Goal: Information Seeking & Learning: Learn about a topic

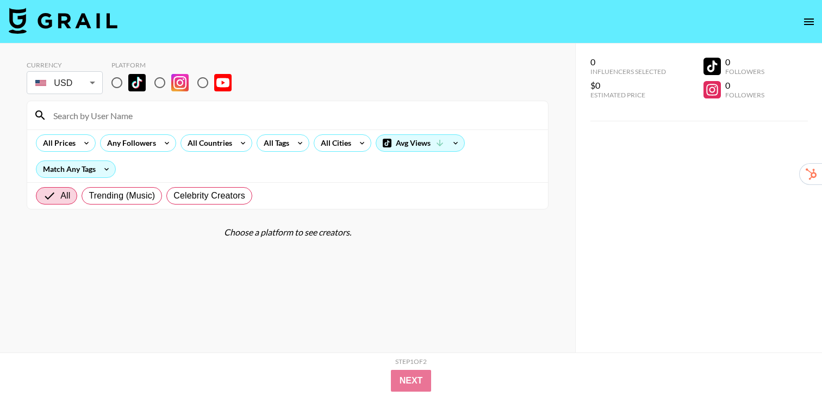
click at [120, 86] on input "radio" at bounding box center [116, 82] width 23 height 23
radio input "true"
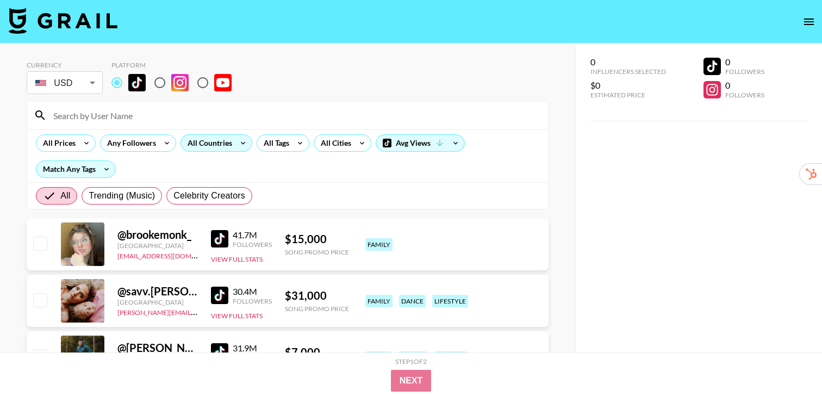
click at [220, 146] on div "All Countries" at bounding box center [207, 143] width 53 height 16
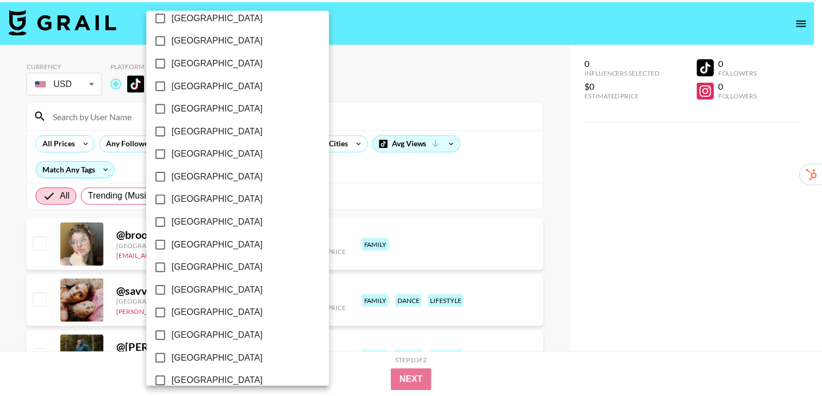
scroll to position [748, 0]
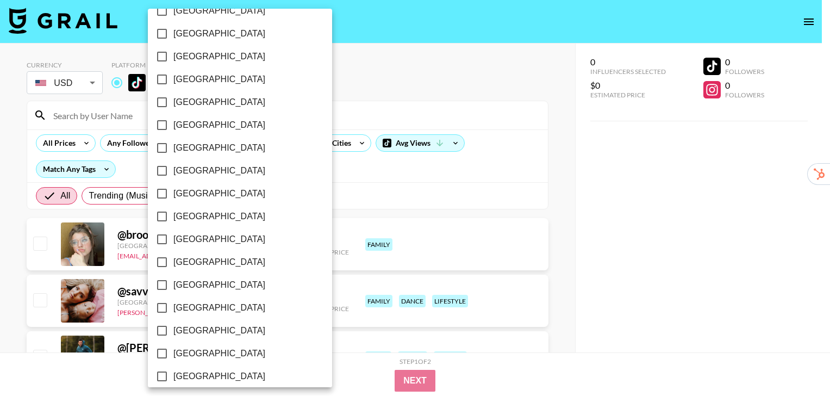
click at [199, 285] on label "[GEOGRAPHIC_DATA]" at bounding box center [233, 284] width 164 height 23
click at [173, 285] on input "[GEOGRAPHIC_DATA]" at bounding box center [162, 284] width 23 height 23
checkbox input "true"
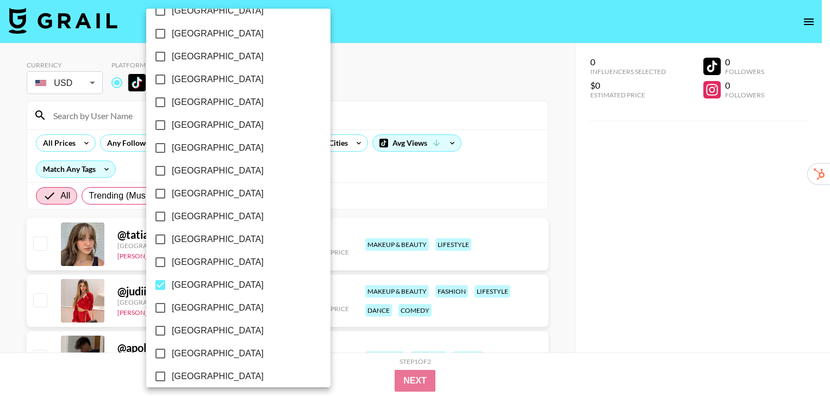
click at [563, 203] on div at bounding box center [415, 198] width 830 height 396
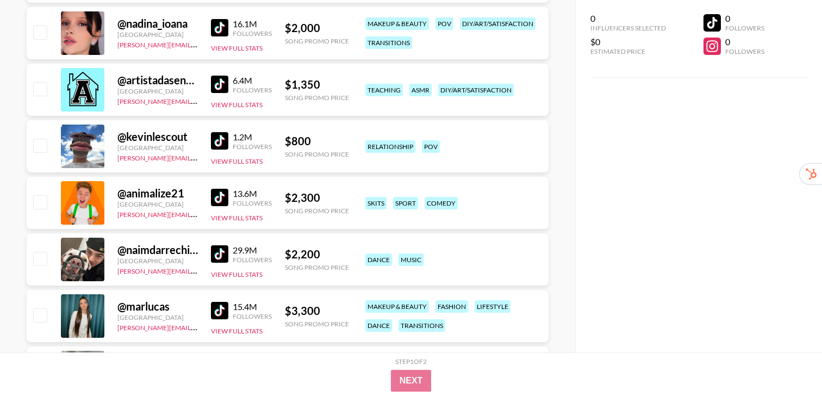
scroll to position [409, 0]
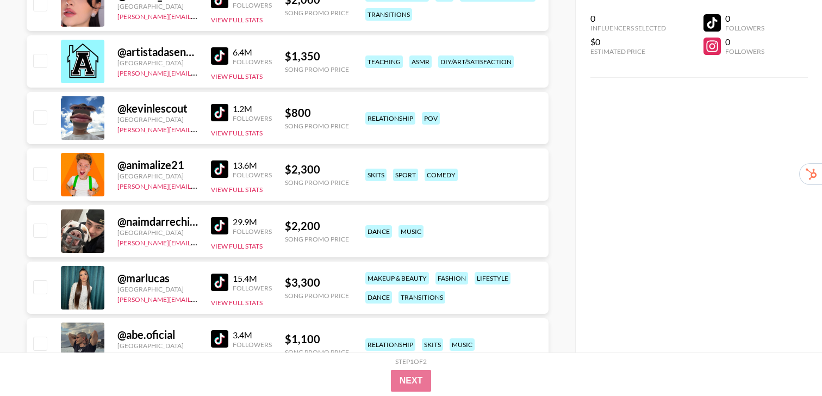
click at [220, 274] on img at bounding box center [219, 281] width 17 height 17
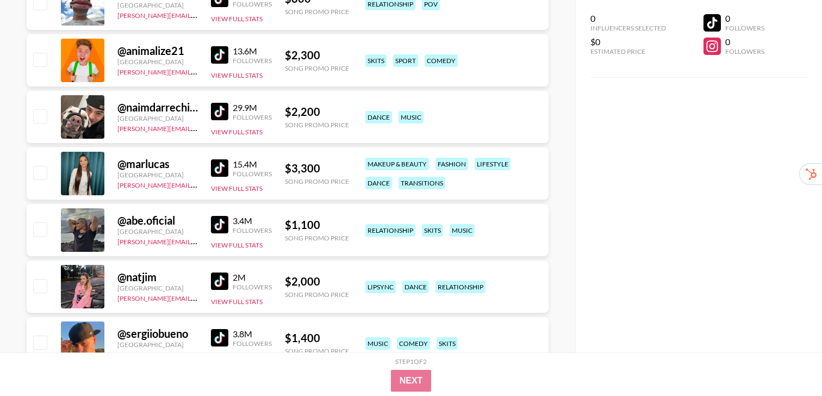
scroll to position [539, 0]
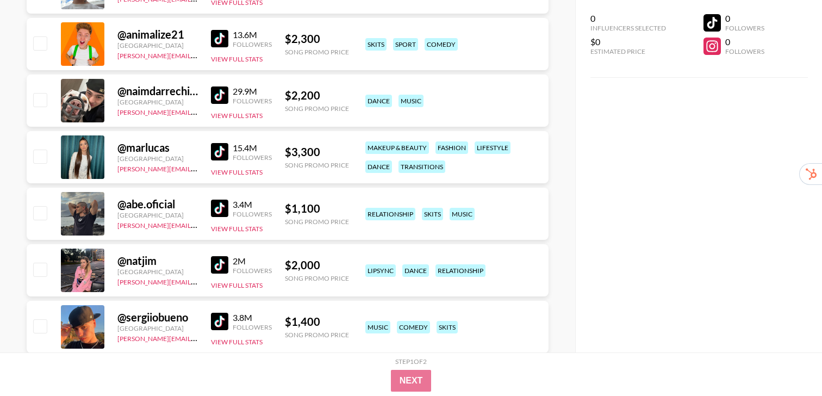
click at [206, 265] on div "@ natjim Spain [PERSON_NAME][EMAIL_ADDRESS][DOMAIN_NAME] 2M Followers View Full…" at bounding box center [288, 270] width 522 height 52
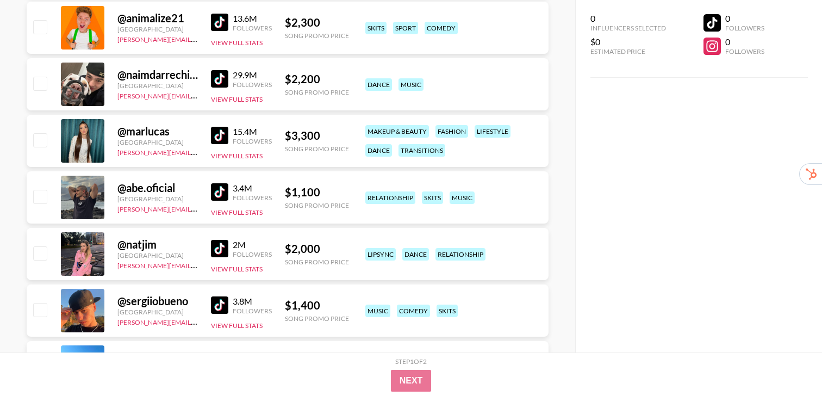
scroll to position [556, 0]
click at [217, 249] on img at bounding box center [219, 247] width 17 height 17
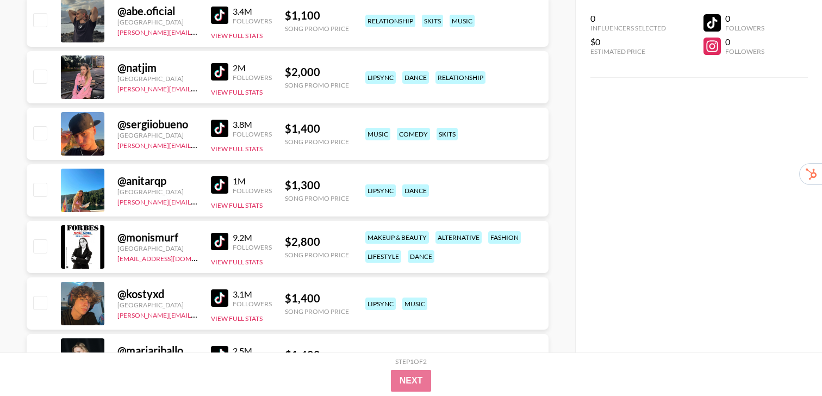
scroll to position [733, 0]
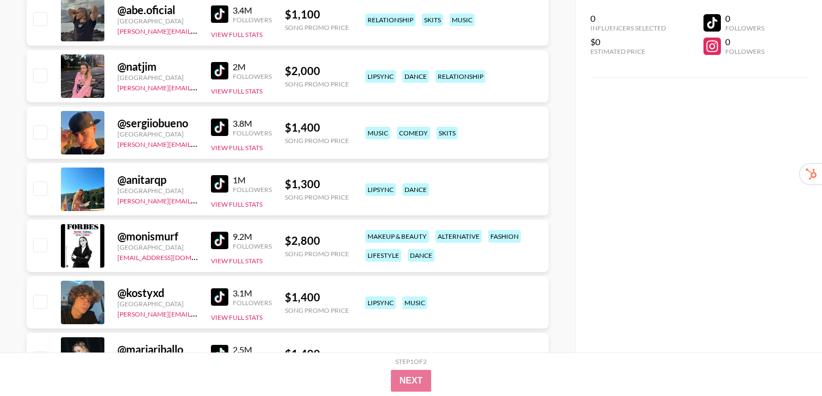
click at [217, 185] on img at bounding box center [219, 183] width 17 height 17
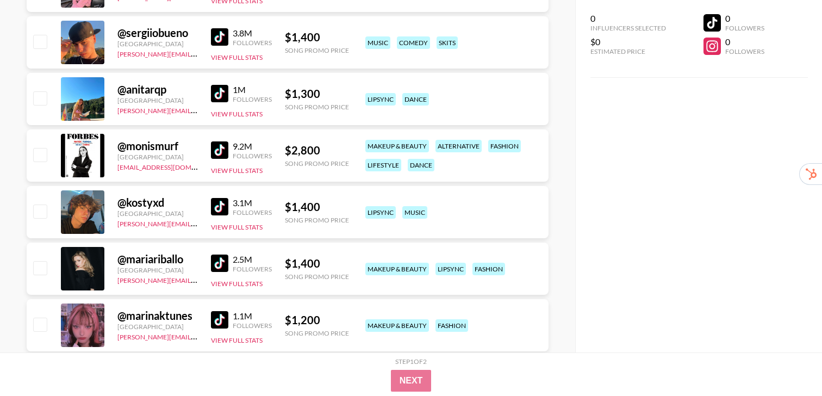
scroll to position [825, 0]
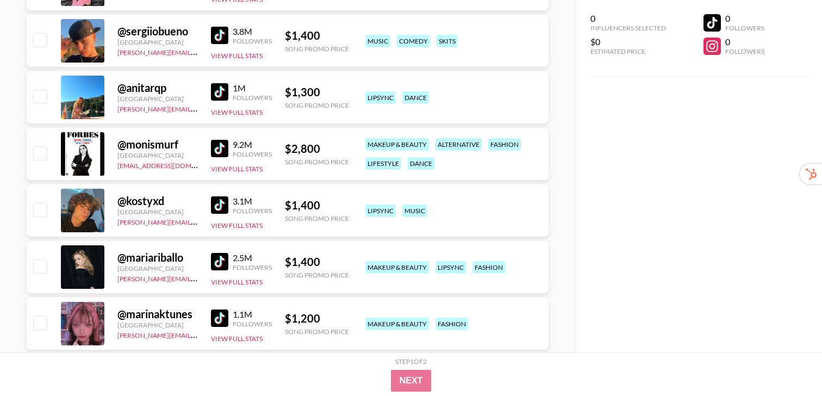
click at [220, 209] on img at bounding box center [219, 204] width 17 height 17
click at [216, 257] on img at bounding box center [219, 261] width 17 height 17
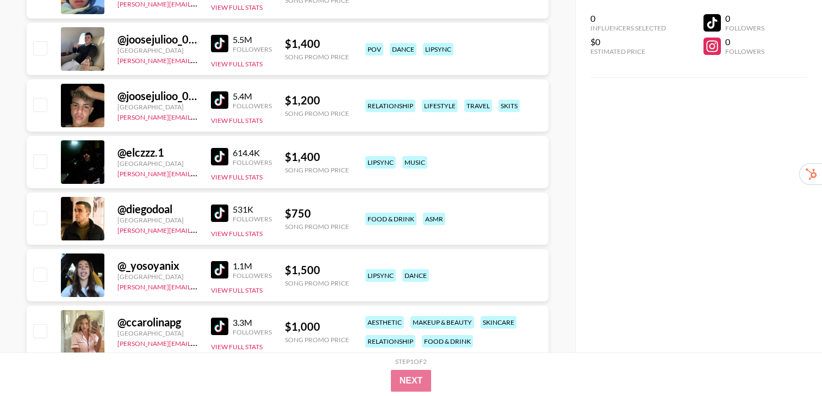
scroll to position [1351, 0]
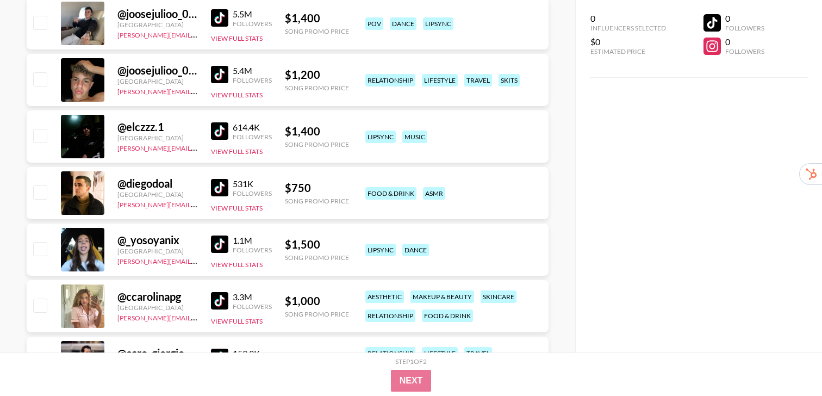
click at [219, 245] on img at bounding box center [219, 243] width 17 height 17
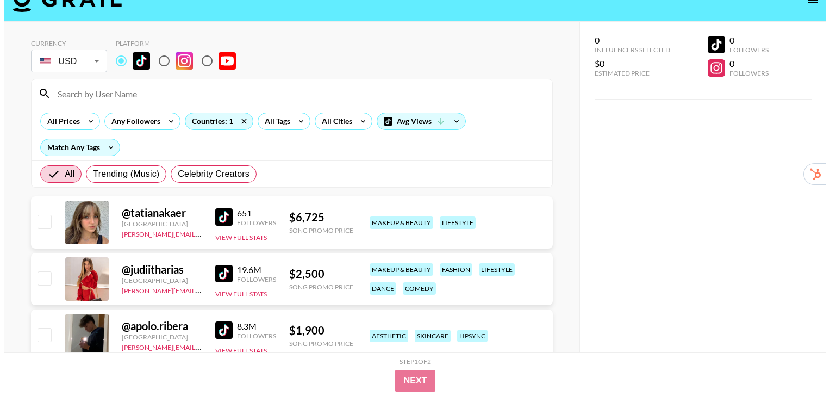
scroll to position [0, 0]
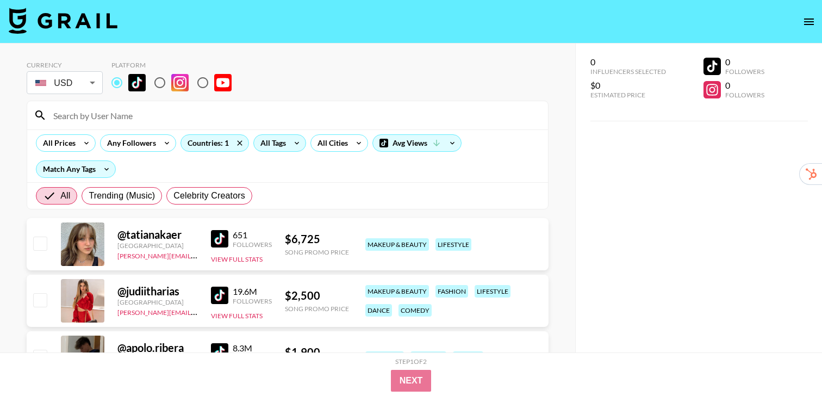
click at [281, 136] on div "All Tags" at bounding box center [271, 143] width 34 height 16
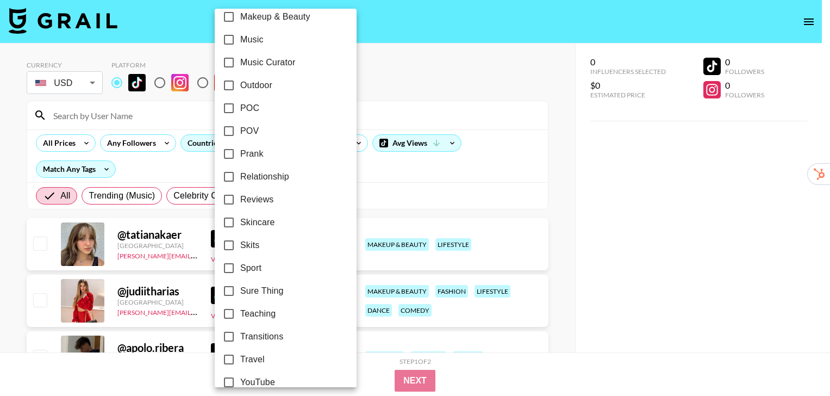
scroll to position [643, 0]
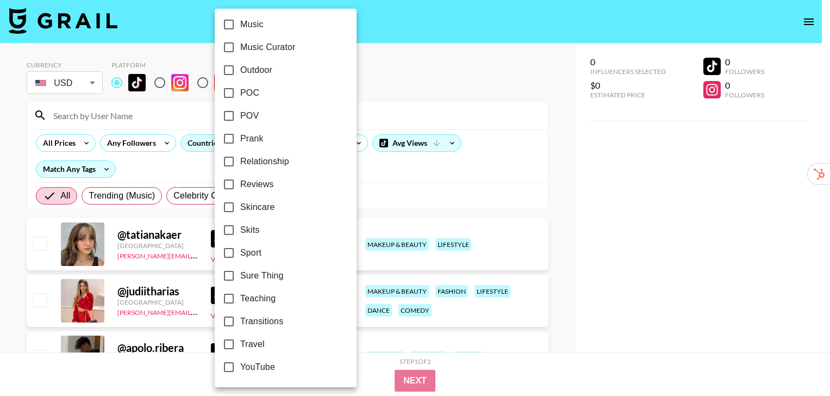
click at [563, 177] on div at bounding box center [415, 198] width 830 height 396
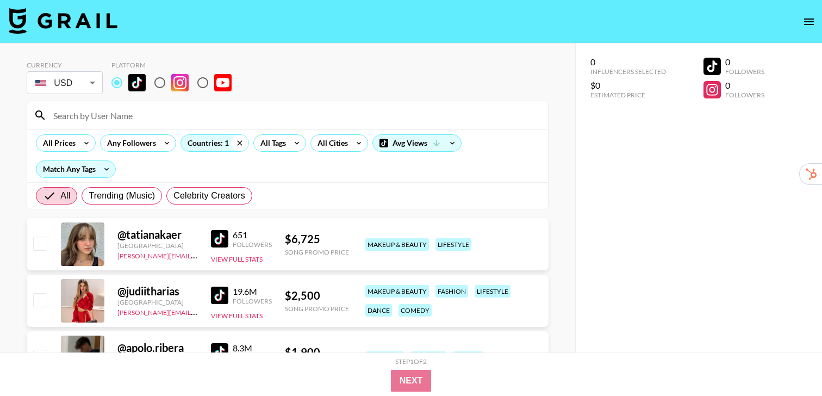
click at [241, 143] on icon at bounding box center [239, 143] width 17 height 16
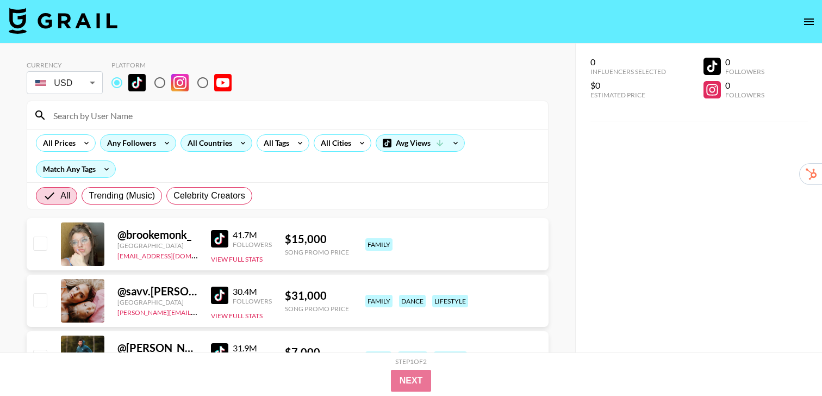
click at [156, 148] on div "Any Followers" at bounding box center [138, 142] width 76 height 17
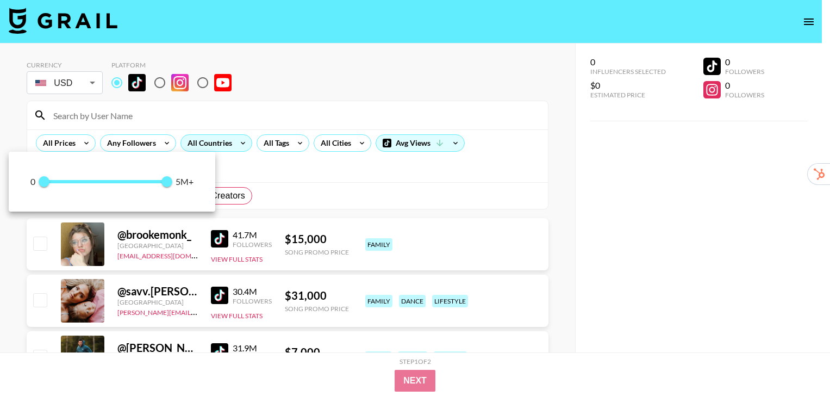
click at [226, 143] on div at bounding box center [415, 198] width 830 height 396
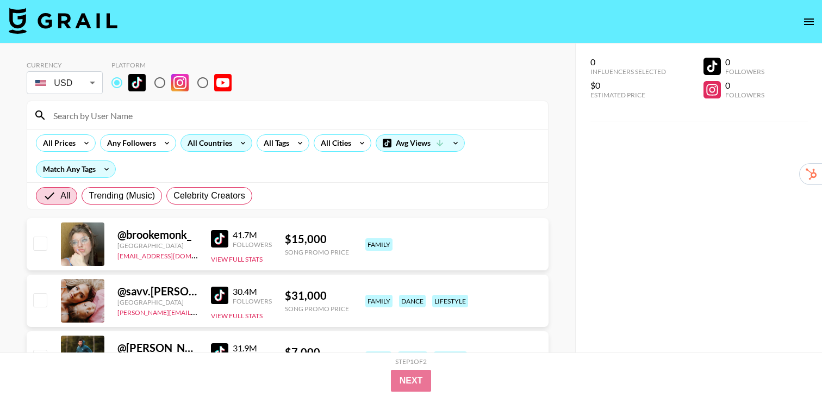
click at [241, 143] on icon at bounding box center [243, 143] width 4 height 3
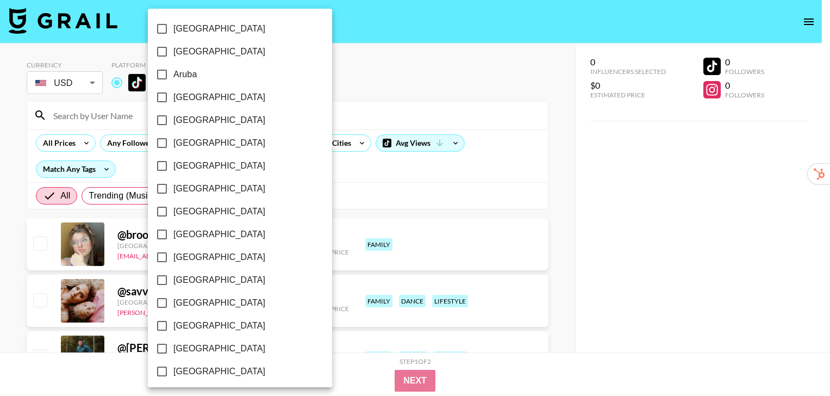
click at [331, 195] on div at bounding box center [415, 198] width 830 height 396
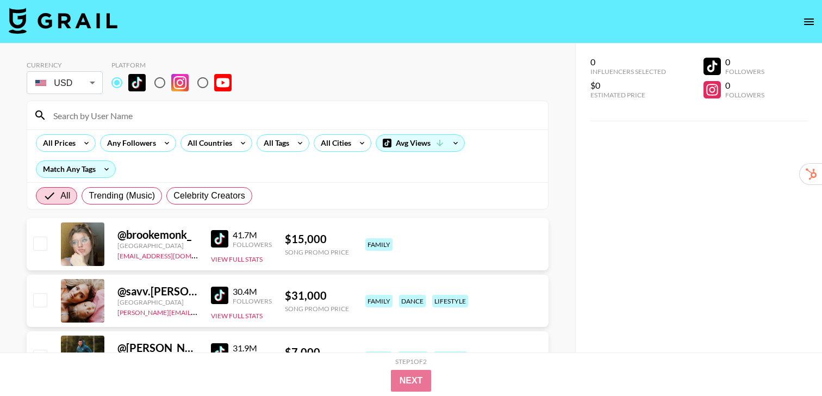
click at [123, 117] on input at bounding box center [294, 114] width 494 height 17
click at [279, 143] on div "All Tags" at bounding box center [274, 143] width 34 height 16
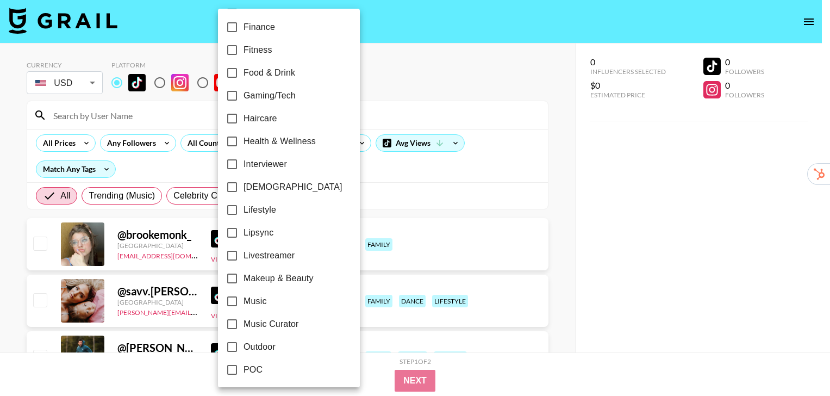
click at [283, 298] on label "Music" at bounding box center [282, 301] width 122 height 23
click at [243, 298] on input "Music" at bounding box center [232, 301] width 23 height 23
checkbox input "true"
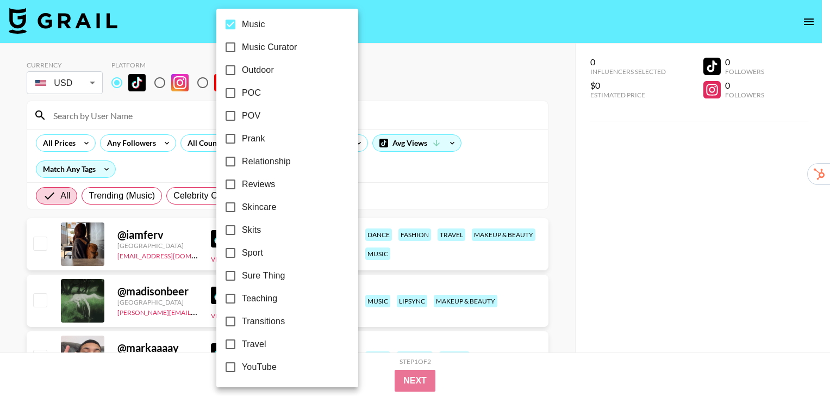
click at [569, 242] on div at bounding box center [415, 198] width 830 height 396
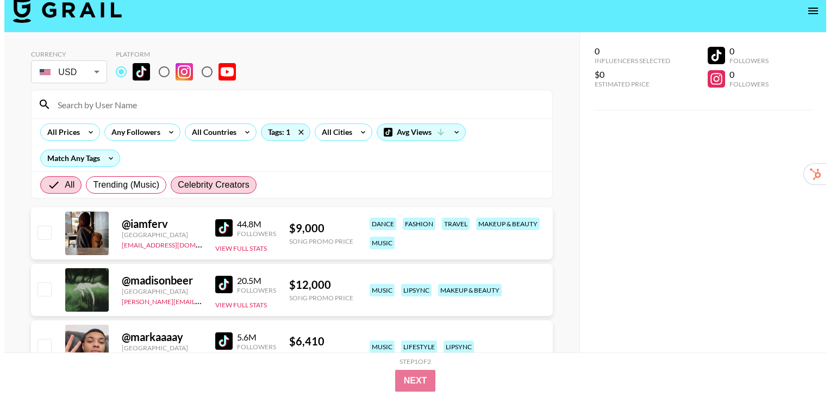
scroll to position [0, 0]
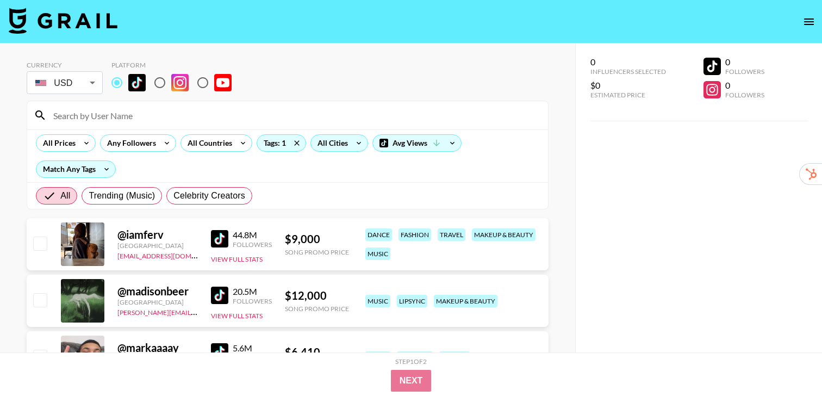
click at [338, 145] on div "All Cities" at bounding box center [330, 143] width 39 height 16
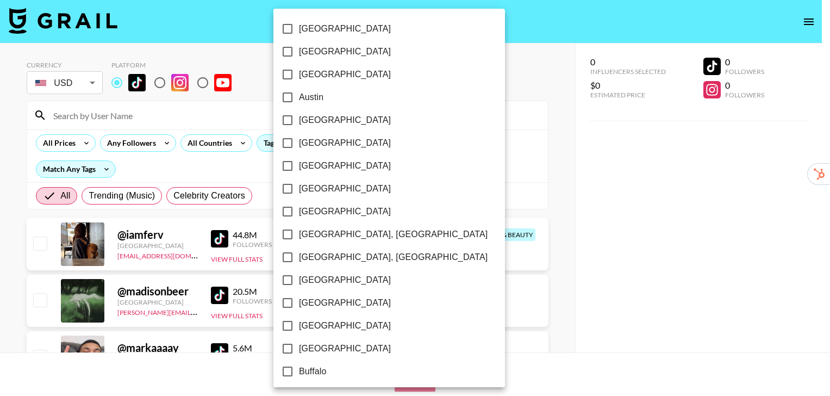
click at [216, 143] on div at bounding box center [415, 198] width 830 height 396
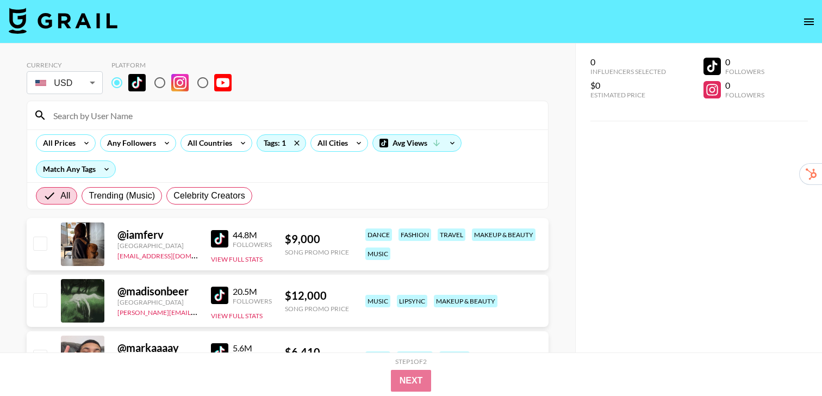
click at [225, 145] on div "[GEOGRAPHIC_DATA] [GEOGRAPHIC_DATA] [GEOGRAPHIC_DATA] [GEOGRAPHIC_DATA] [GEOGRA…" at bounding box center [411, 198] width 822 height 396
click at [225, 145] on div "All Countries" at bounding box center [207, 143] width 53 height 16
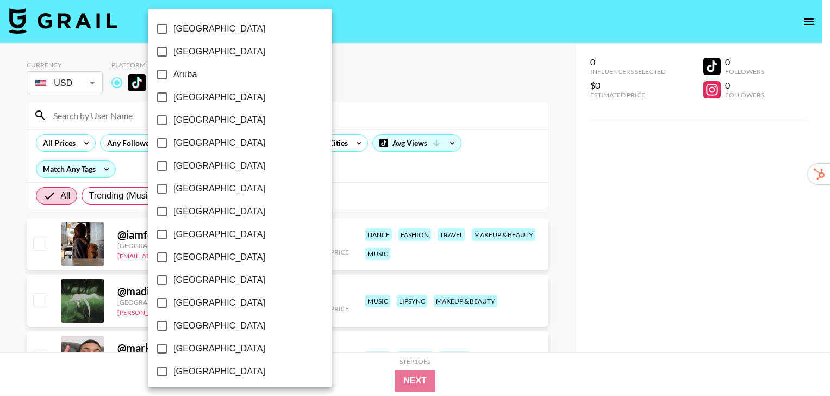
click at [200, 214] on span "[GEOGRAPHIC_DATA]" at bounding box center [219, 211] width 92 height 13
click at [173, 214] on input "[GEOGRAPHIC_DATA]" at bounding box center [162, 211] width 23 height 23
checkbox input "true"
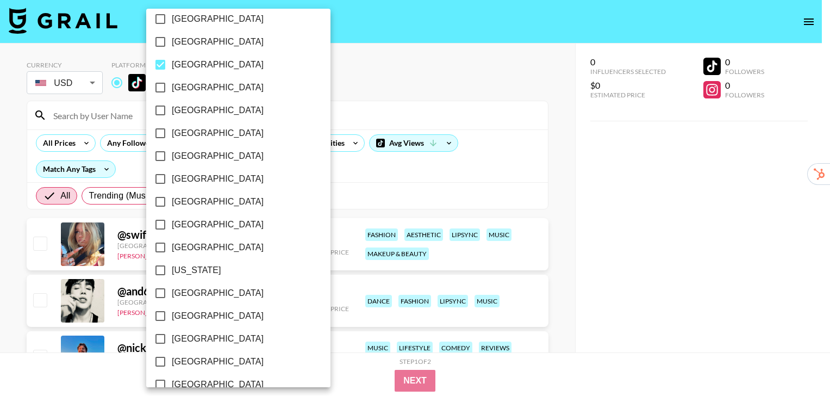
scroll to position [173, 0]
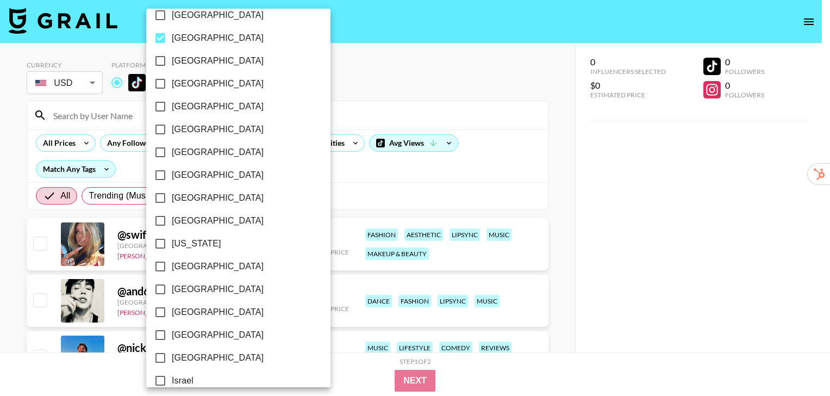
click at [195, 215] on span "[GEOGRAPHIC_DATA]" at bounding box center [218, 220] width 92 height 13
click at [172, 215] on input "[GEOGRAPHIC_DATA]" at bounding box center [160, 220] width 23 height 23
checkbox input "true"
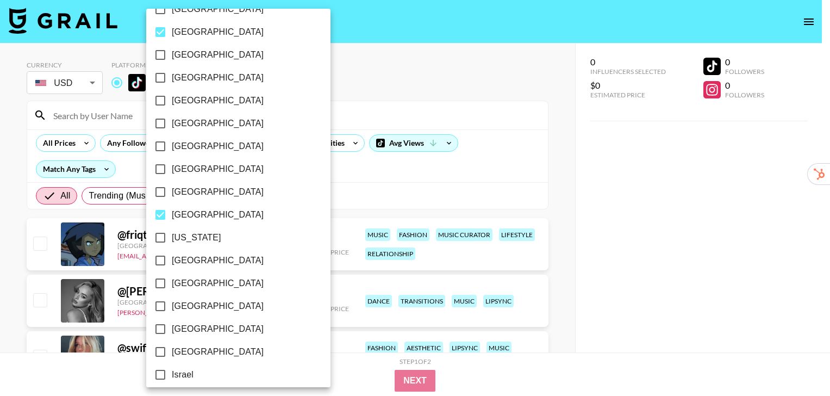
scroll to position [181, 0]
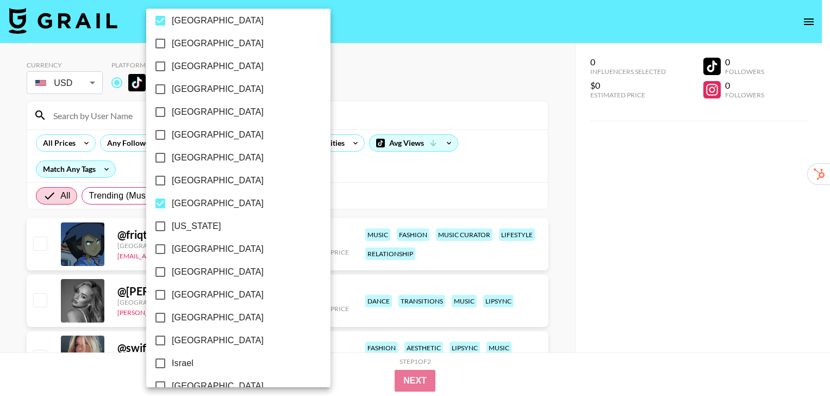
click at [200, 254] on span "[GEOGRAPHIC_DATA]" at bounding box center [218, 248] width 92 height 13
click at [172, 254] on input "[GEOGRAPHIC_DATA]" at bounding box center [160, 248] width 23 height 23
checkbox input "true"
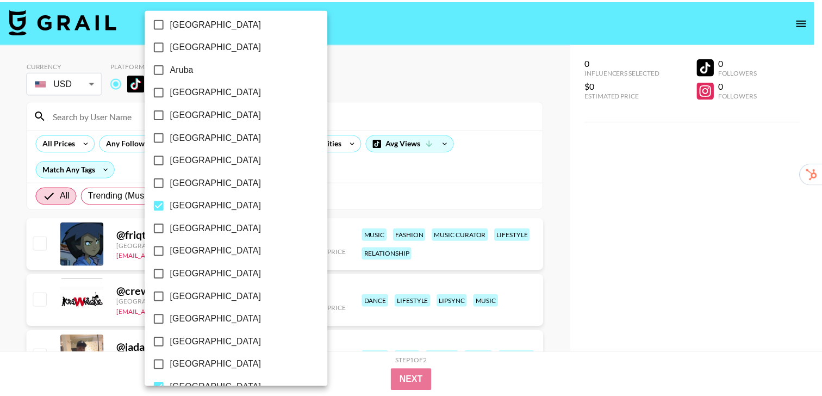
scroll to position [0, 0]
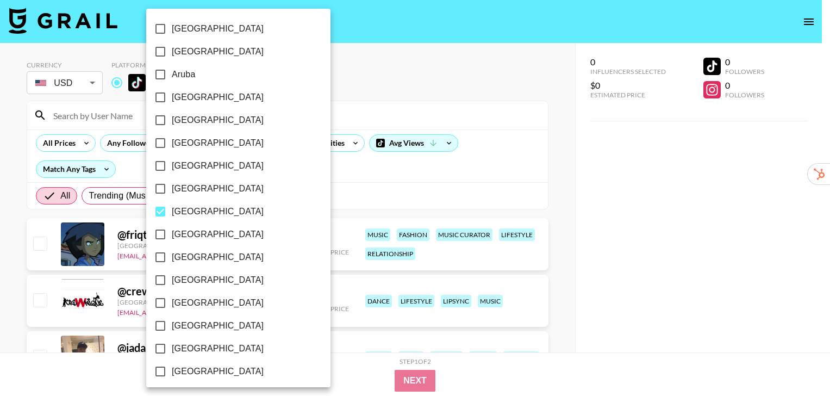
click at [192, 100] on span "[GEOGRAPHIC_DATA]" at bounding box center [218, 97] width 92 height 13
click at [172, 100] on input "[GEOGRAPHIC_DATA]" at bounding box center [160, 97] width 23 height 23
checkbox input "true"
click at [444, 86] on div at bounding box center [415, 198] width 830 height 396
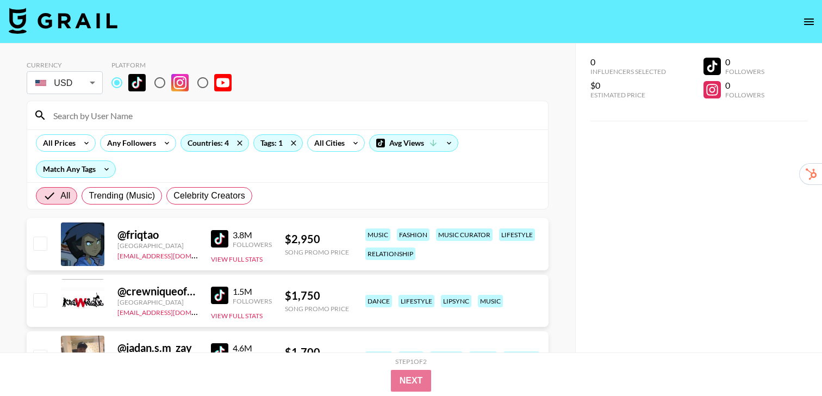
click at [212, 239] on img at bounding box center [219, 238] width 17 height 17
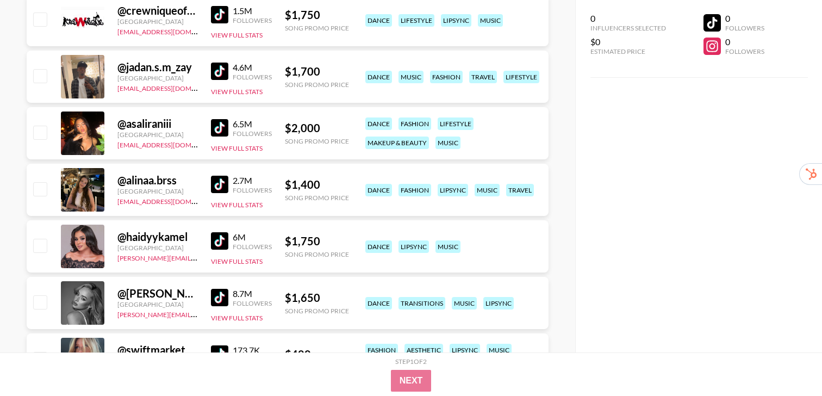
scroll to position [281, 0]
click at [214, 243] on img at bounding box center [219, 239] width 17 height 17
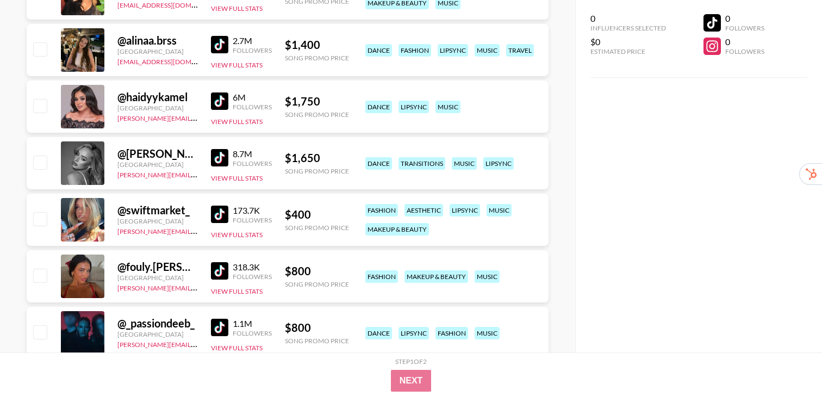
scroll to position [421, 0]
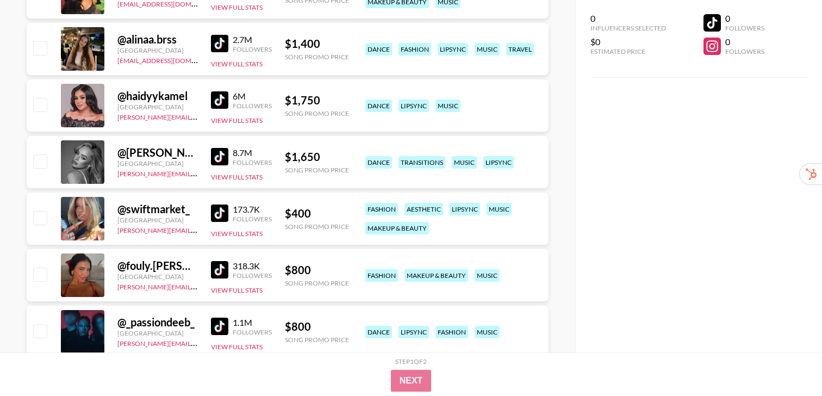
click at [215, 218] on img at bounding box center [219, 212] width 17 height 17
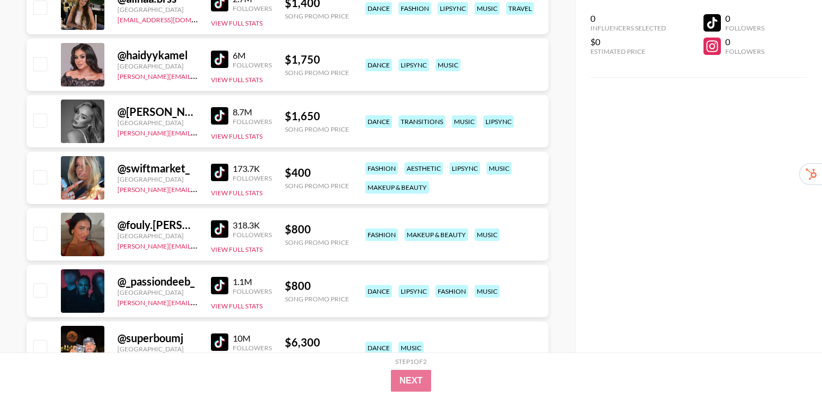
scroll to position [463, 0]
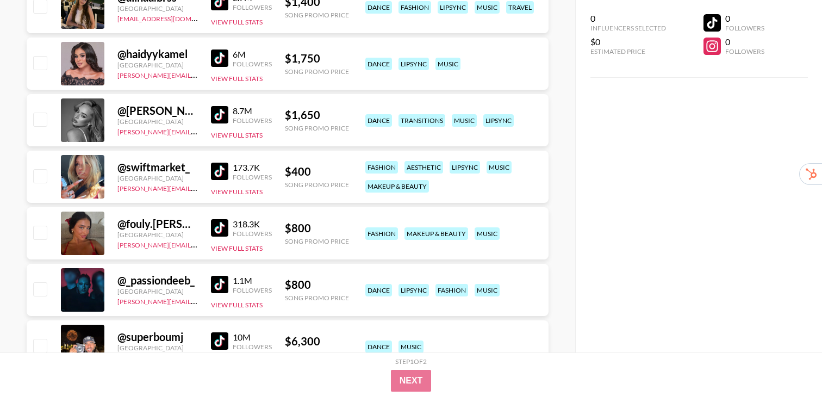
click at [220, 229] on img at bounding box center [219, 227] width 17 height 17
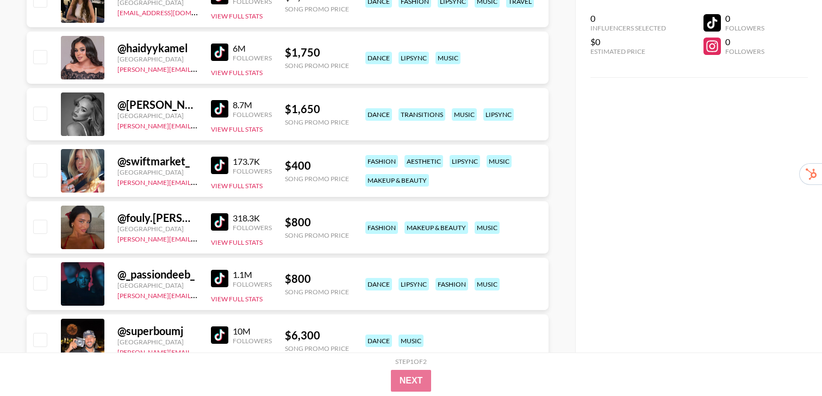
scroll to position [469, 0]
drag, startPoint x: 189, startPoint y: 219, endPoint x: 127, endPoint y: 222, distance: 62.5
click at [127, 222] on div "@ fouly.[PERSON_NAME]" at bounding box center [157, 217] width 80 height 14
copy div "fouly.[PERSON_NAME]"
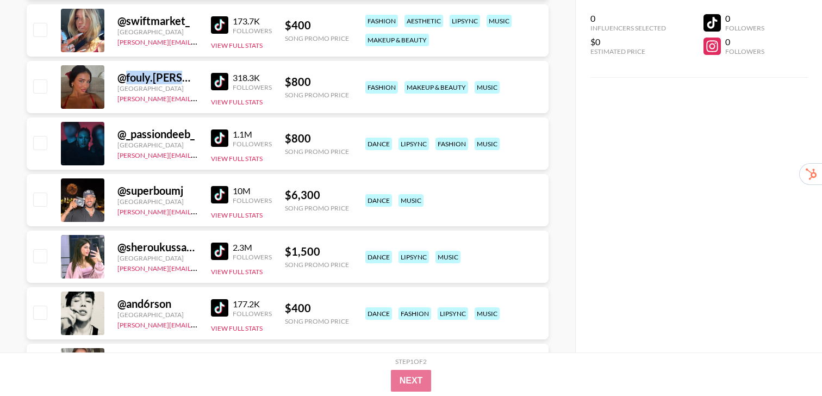
scroll to position [613, 0]
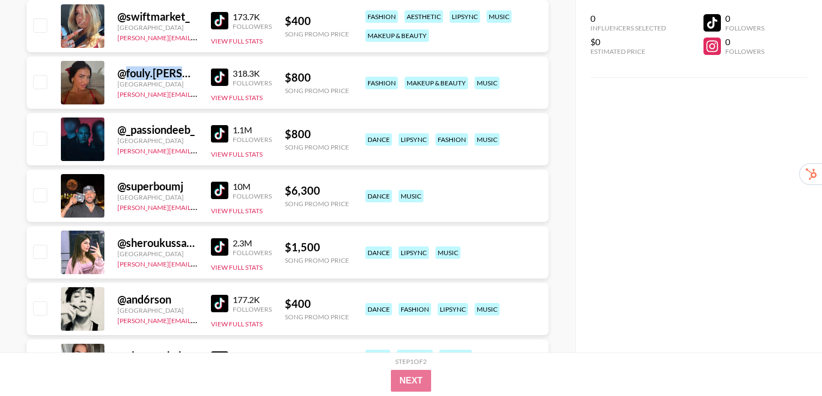
click at [218, 246] on img at bounding box center [219, 246] width 17 height 17
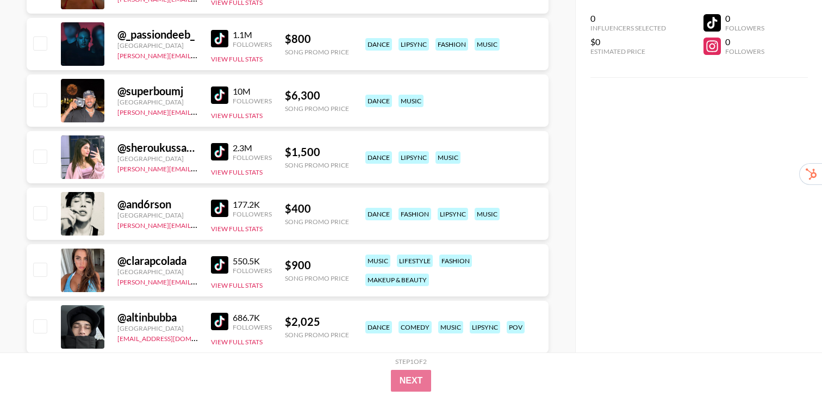
scroll to position [711, 0]
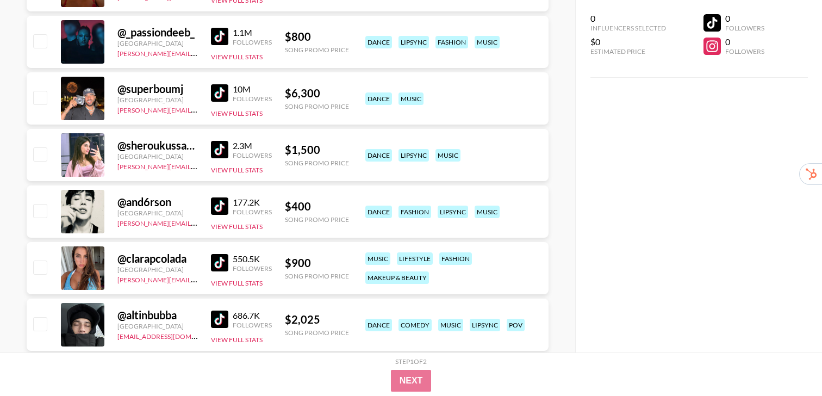
click at [215, 268] on img at bounding box center [219, 262] width 17 height 17
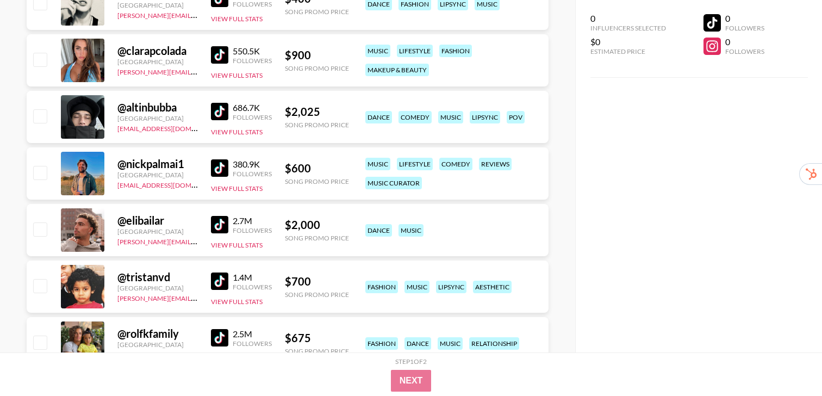
scroll to position [920, 0]
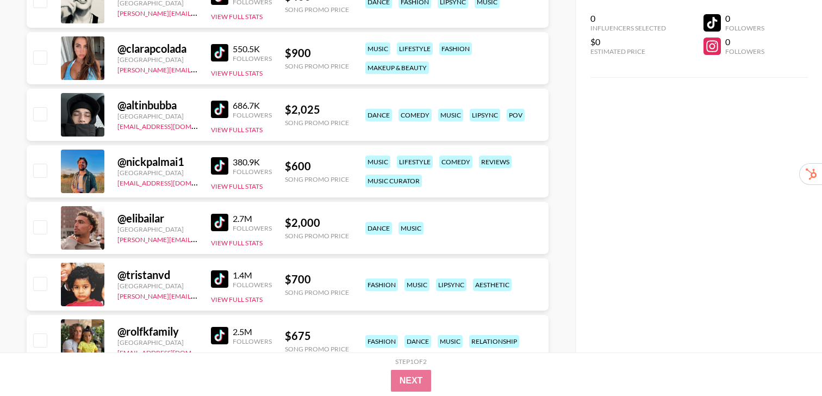
click at [215, 223] on img at bounding box center [219, 222] width 17 height 17
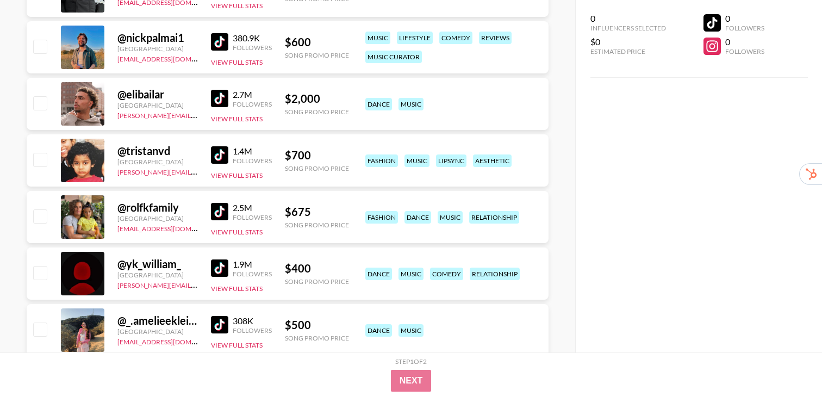
scroll to position [1047, 0]
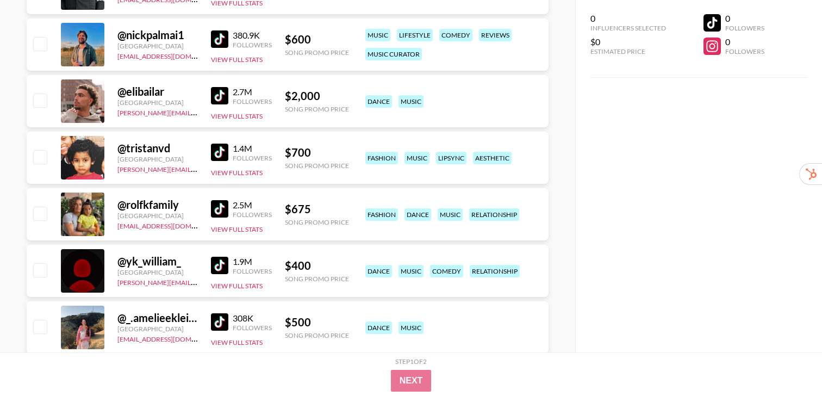
click at [218, 213] on img at bounding box center [219, 208] width 17 height 17
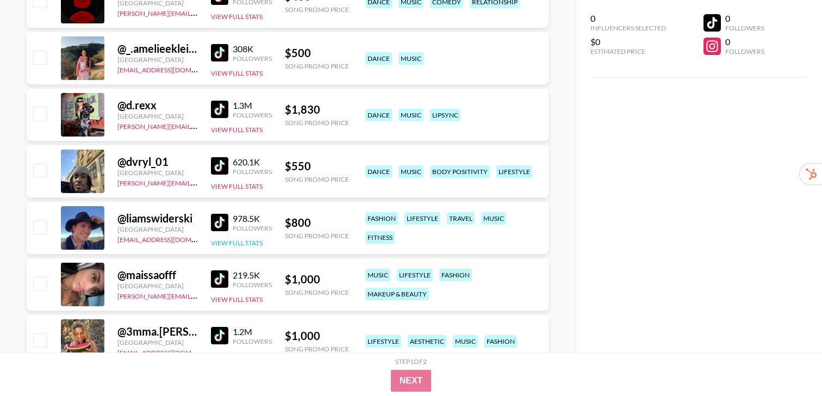
scroll to position [1352, 0]
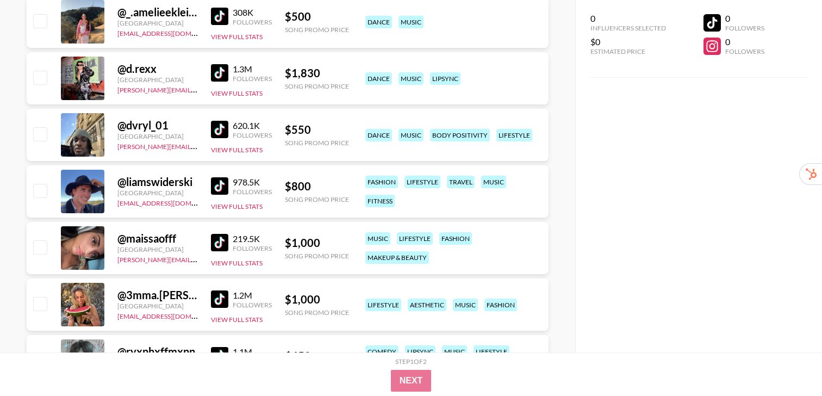
click at [221, 188] on img at bounding box center [219, 185] width 17 height 17
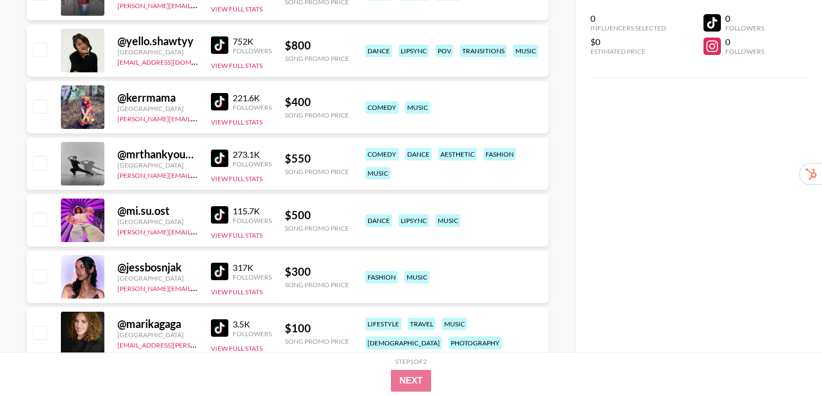
scroll to position [2454, 0]
click at [220, 272] on img at bounding box center [219, 270] width 17 height 17
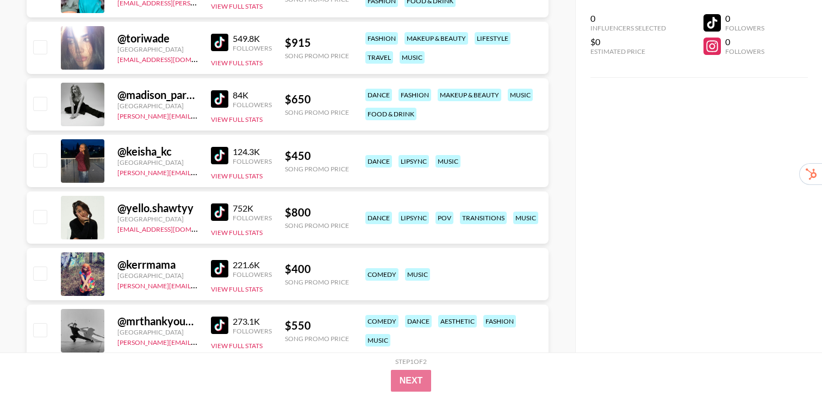
scroll to position [2179, 0]
